Goal: Communication & Community: Connect with others

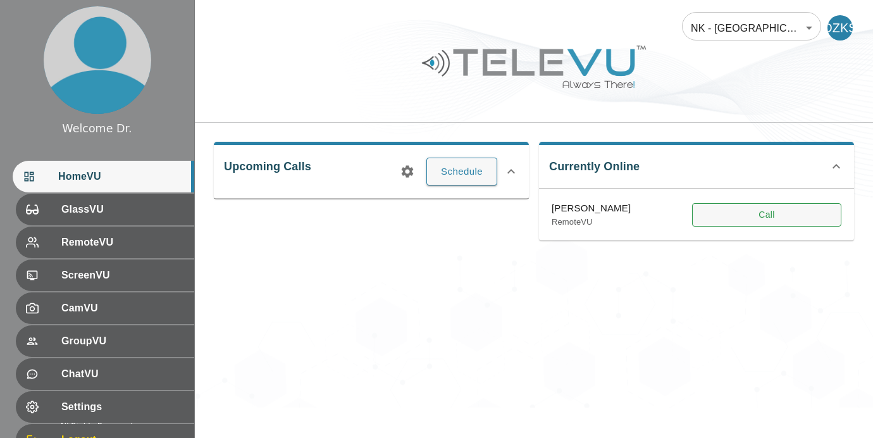
click at [735, 211] on button "Call" at bounding box center [766, 214] width 149 height 23
click at [770, 218] on button "Call" at bounding box center [766, 214] width 149 height 23
drag, startPoint x: 610, startPoint y: 28, endPoint x: 689, endPoint y: 298, distance: 281.9
click at [689, 298] on div "NK - Jalalabad 196 ​ DZKS Upcoming Calls Schedule Currently Online [PERSON_NAME…" at bounding box center [534, 203] width 678 height 407
